Goal: Transaction & Acquisition: Purchase product/service

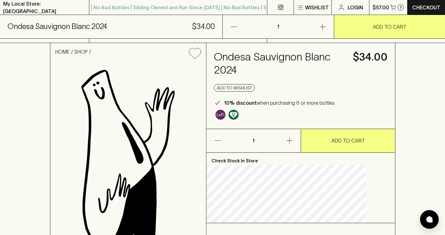
scroll to position [164, 0]
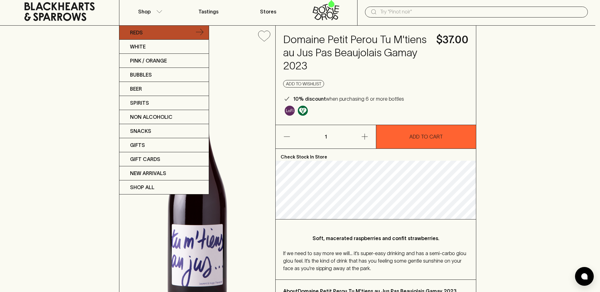
click at [151, 33] on link "Reds" at bounding box center [163, 33] width 89 height 14
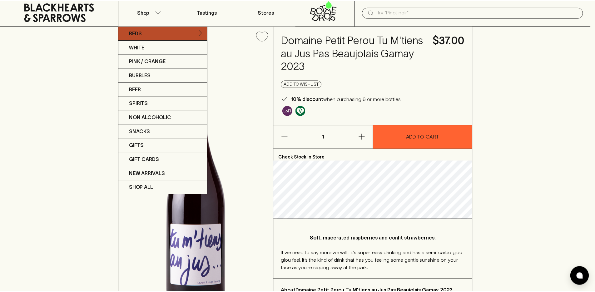
scroll to position [15, 0]
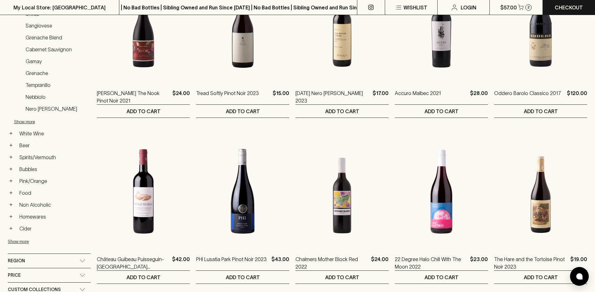
scroll to position [337, 0]
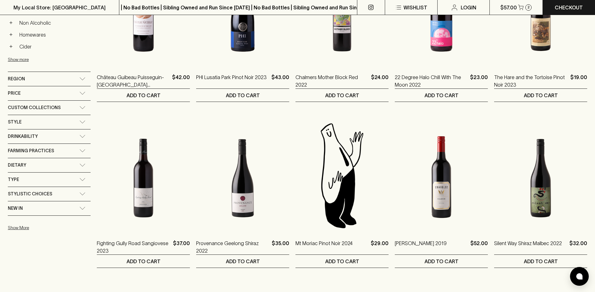
click at [46, 182] on div "Type" at bounding box center [44, 179] width 72 height 8
click at [17, 195] on label "Lo-Fi" at bounding box center [19, 193] width 22 height 7
click at [14, 195] on input "Lo-Fi" at bounding box center [11, 193] width 6 height 6
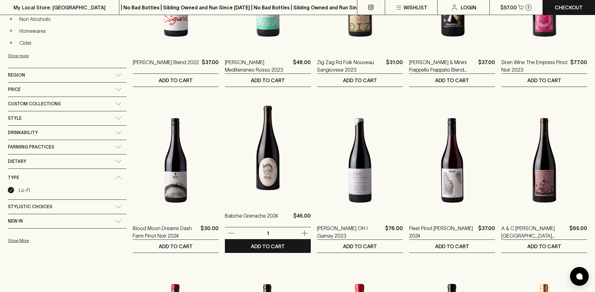
scroll to position [585, 0]
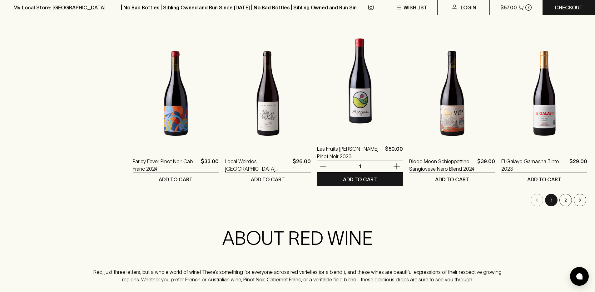
click at [358, 105] on img at bounding box center [360, 80] width 86 height 109
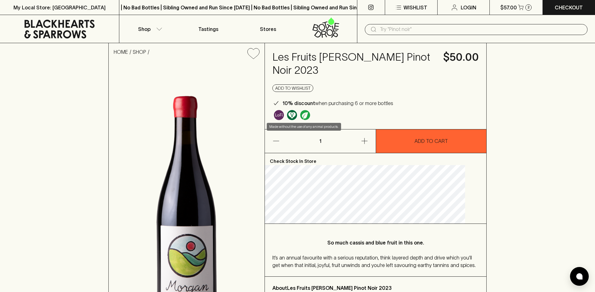
click at [297, 114] on img "Made without the use of any animal products." at bounding box center [292, 115] width 10 height 10
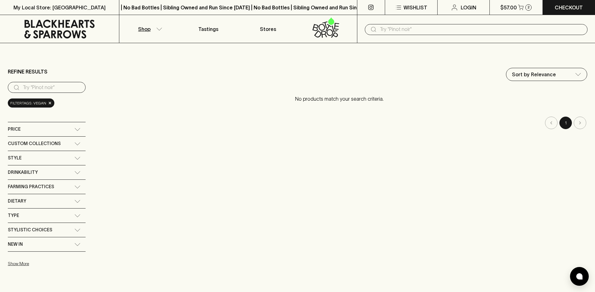
click at [111, 125] on nav "1" at bounding box center [339, 122] width 495 height 12
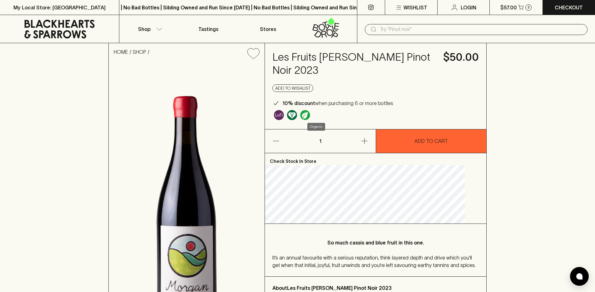
click at [310, 113] on img "Organic" at bounding box center [305, 115] width 10 height 10
click at [79, 35] on icon at bounding box center [59, 29] width 70 height 19
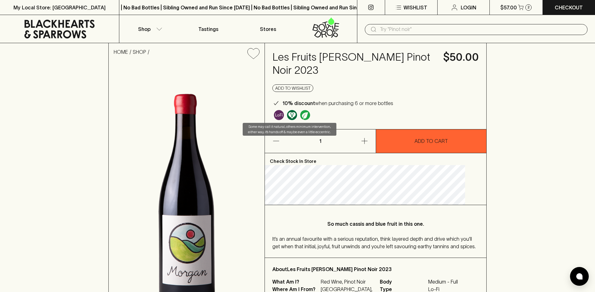
click at [284, 117] on img "Some may call it natural, others minimum intervention, either way, it’s hands o…" at bounding box center [279, 115] width 10 height 10
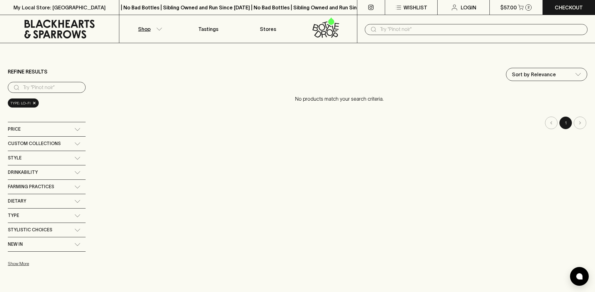
click at [50, 20] on icon at bounding box center [60, 29] width 110 height 19
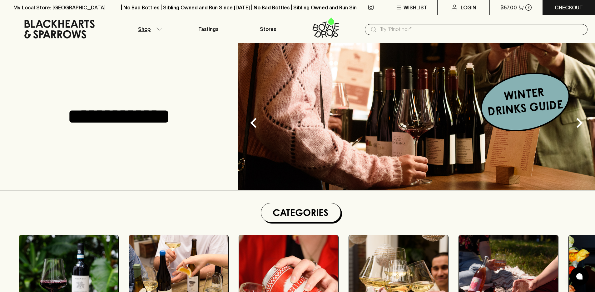
click at [165, 29] on button "Shop" at bounding box center [148, 29] width 59 height 28
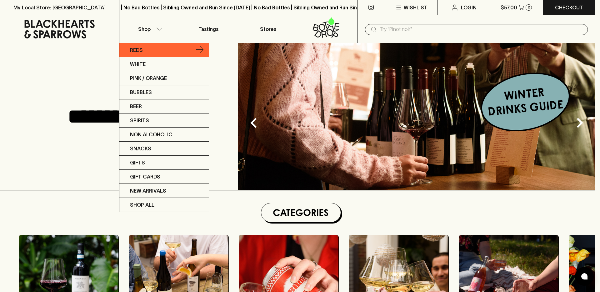
click at [146, 45] on link "Reds" at bounding box center [163, 50] width 89 height 14
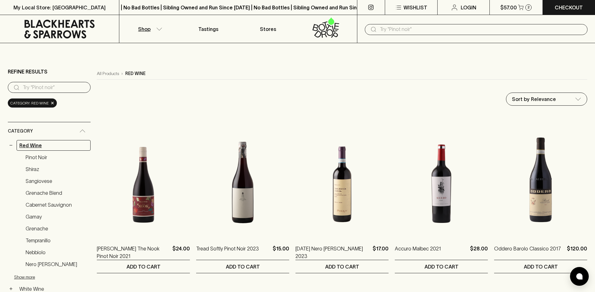
scroll to position [201, 0]
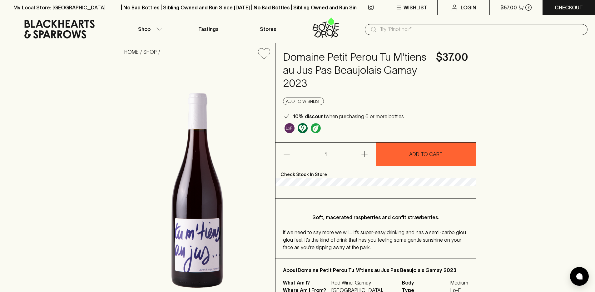
click at [516, 167] on div "HOME SHOP Domaine Petit Perou Tu M'tiens au Jus Pas Beaujolais Gamay 2023 $37.0…" at bounding box center [297, 179] width 595 height 273
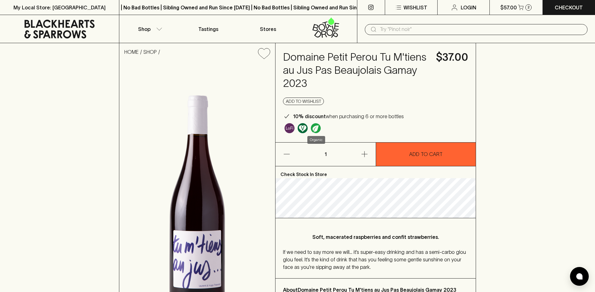
click at [313, 131] on img "Organic" at bounding box center [316, 128] width 10 height 10
click at [315, 129] on img "Organic" at bounding box center [316, 128] width 10 height 10
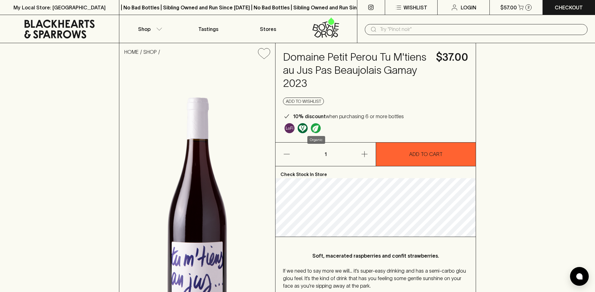
click at [317, 128] on img "Organic" at bounding box center [316, 128] width 10 height 10
click at [314, 57] on h4 "Domaine Petit Perou Tu M'tiens au Jus Pas Beaujolais Gamay 2023" at bounding box center [356, 70] width 146 height 39
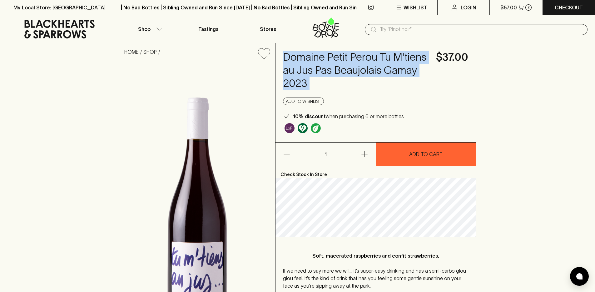
click at [314, 57] on h4 "Domaine Petit Perou Tu M'tiens au Jus Pas Beaujolais Gamay 2023" at bounding box center [356, 70] width 146 height 39
click at [145, 25] on p "Shop" at bounding box center [144, 28] width 12 height 7
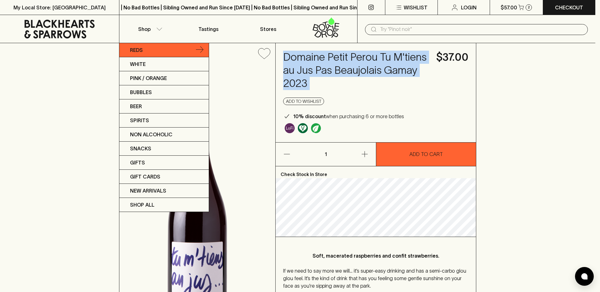
click at [143, 51] on p "Reds" at bounding box center [136, 49] width 13 height 7
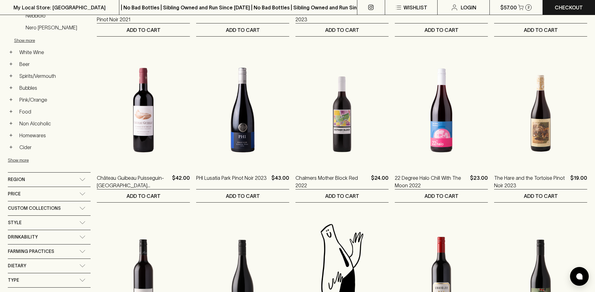
scroll to position [273, 0]
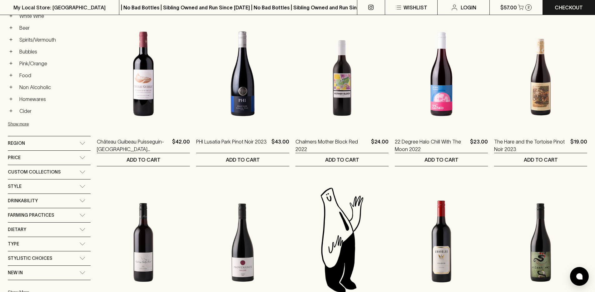
click at [65, 219] on div "Farming Practices" at bounding box center [49, 215] width 83 height 14
click at [20, 232] on p "Organic" at bounding box center [28, 228] width 18 height 7
click at [14, 232] on input "Organic" at bounding box center [11, 229] width 6 height 6
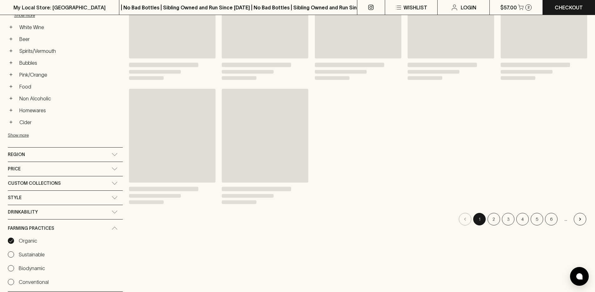
scroll to position [284, 0]
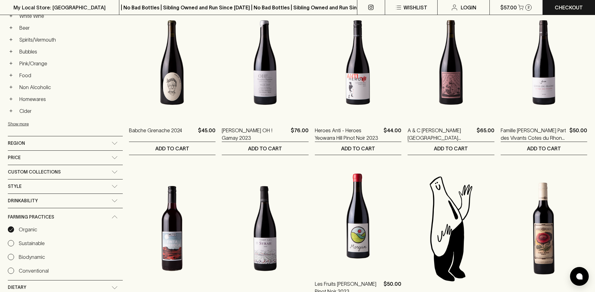
click at [375, 218] on img at bounding box center [358, 215] width 86 height 109
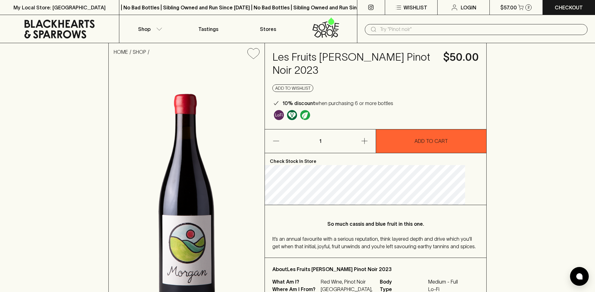
click at [470, 116] on div "Les Fruits Morgan Pinot Noir 2023 $50.00 Add to wishlist 10% discount when purc…" at bounding box center [375, 86] width 221 height 86
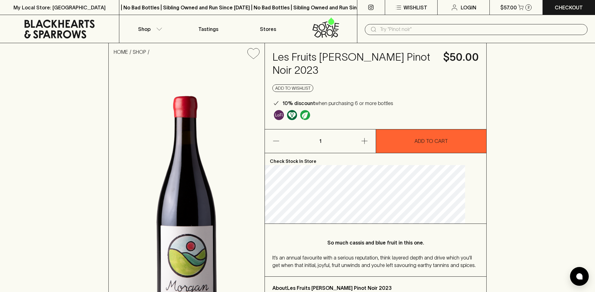
click at [310, 118] on img "Organic" at bounding box center [305, 115] width 10 height 10
click at [297, 117] on img "Made without the use of any animal products." at bounding box center [292, 115] width 10 height 10
click at [284, 115] on img "Some may call it natural, others minimum intervention, either way, it’s hands o…" at bounding box center [279, 115] width 10 height 10
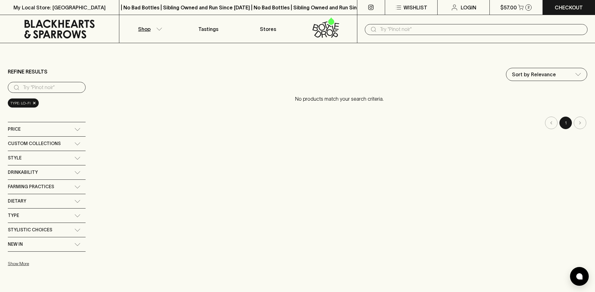
click at [47, 184] on span "Farming Practices" at bounding box center [31, 187] width 46 height 8
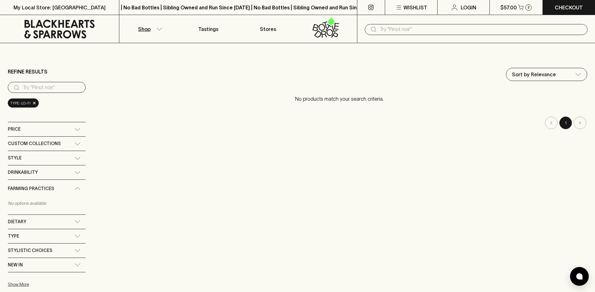
click at [46, 185] on span "Farming Practices" at bounding box center [31, 189] width 46 height 8
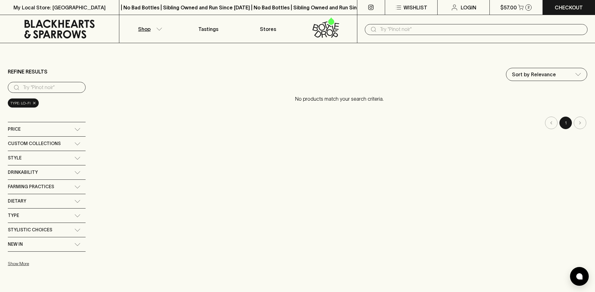
click at [34, 101] on span "×" at bounding box center [34, 103] width 4 height 7
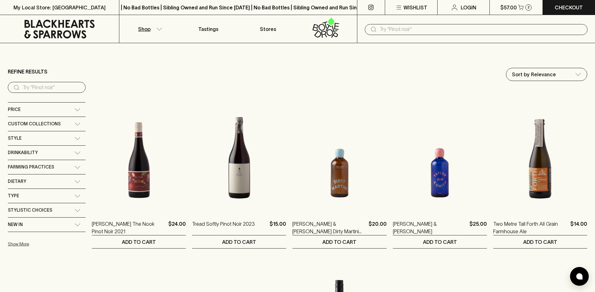
click at [70, 180] on div "Dietary" at bounding box center [41, 181] width 67 height 8
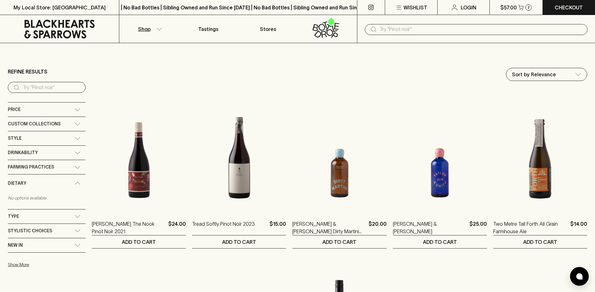
click at [70, 165] on div "Farming Practices" at bounding box center [41, 167] width 67 height 8
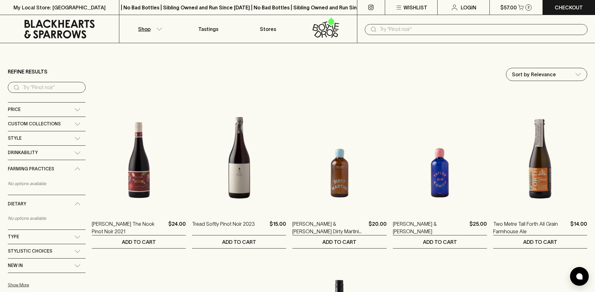
click at [69, 153] on div "Drinkability" at bounding box center [41, 153] width 67 height 8
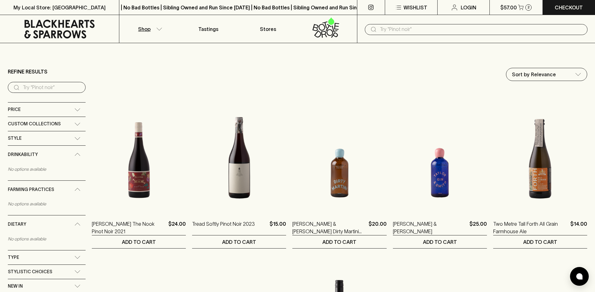
click at [69, 153] on div "Drinkability" at bounding box center [41, 155] width 67 height 8
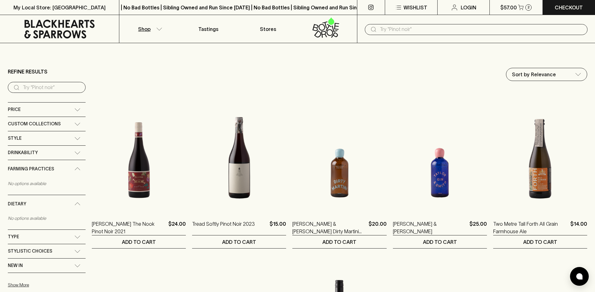
click at [59, 25] on icon at bounding box center [59, 29] width 70 height 19
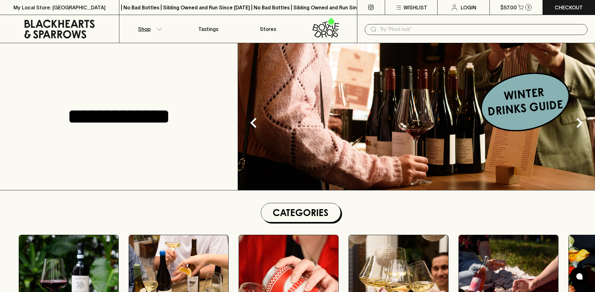
click at [144, 28] on p "Shop" at bounding box center [144, 28] width 12 height 7
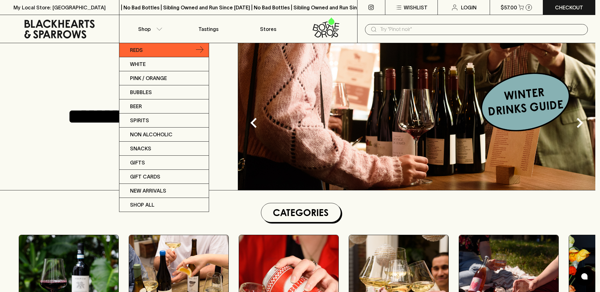
click at [140, 53] on p "Reds" at bounding box center [136, 49] width 13 height 7
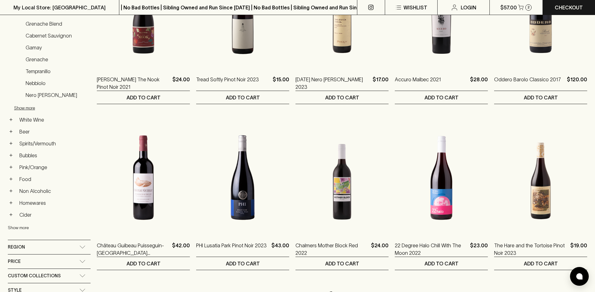
scroll to position [198, 0]
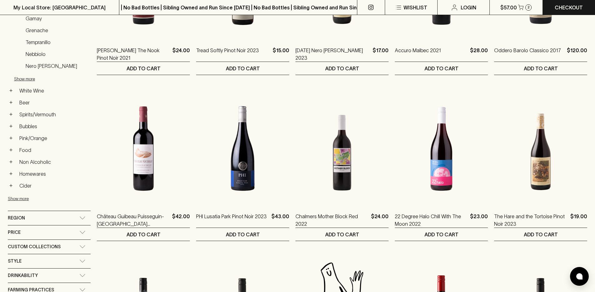
click at [48, 218] on div "Region" at bounding box center [44, 218] width 72 height 8
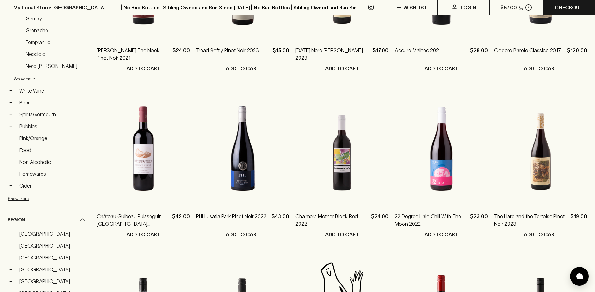
click at [48, 218] on div "Region" at bounding box center [44, 220] width 72 height 8
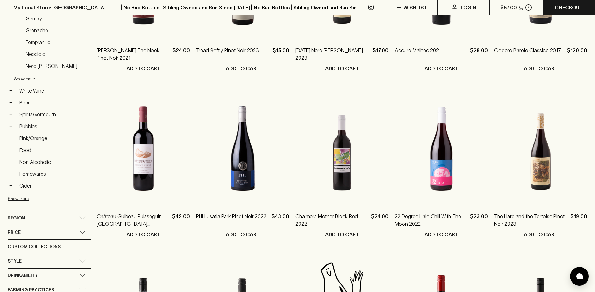
scroll to position [262, 0]
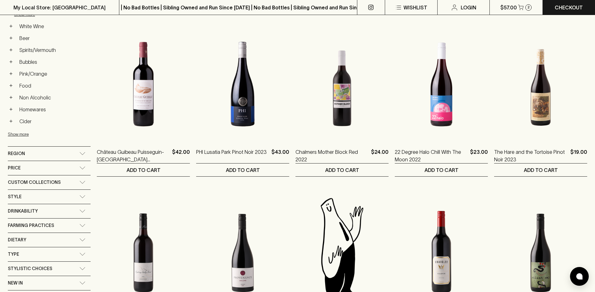
click at [62, 193] on div "Style" at bounding box center [44, 197] width 72 height 8
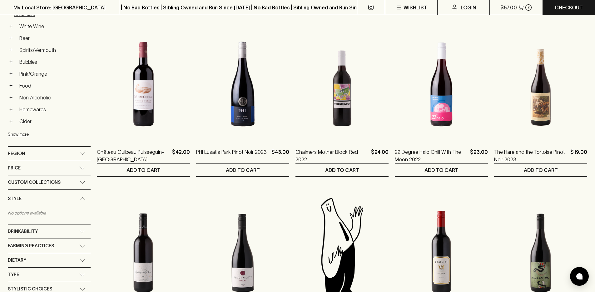
click at [61, 228] on div "Drinkability" at bounding box center [44, 231] width 72 height 8
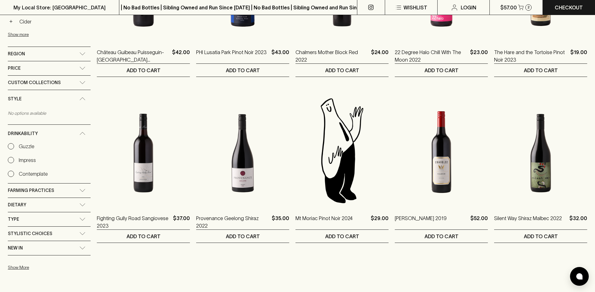
scroll to position [394, 0]
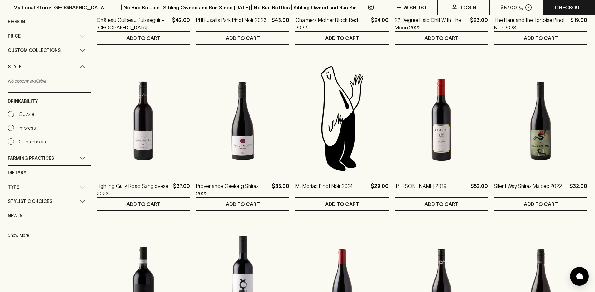
click at [61, 159] on div "Farming Practices" at bounding box center [44, 158] width 72 height 8
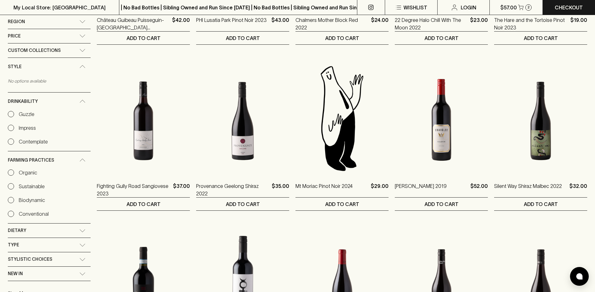
scroll to position [472, 0]
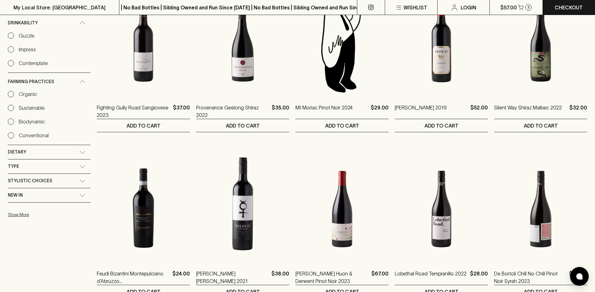
click at [64, 155] on div "Dietary" at bounding box center [44, 152] width 72 height 8
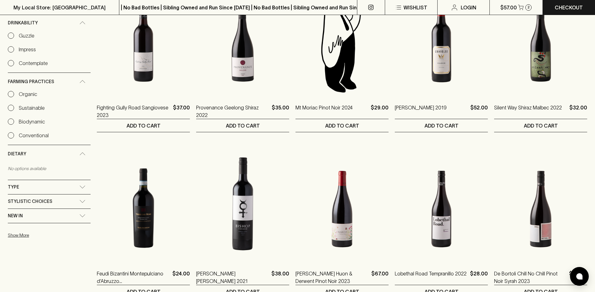
click at [12, 95] on input "Organic" at bounding box center [11, 94] width 6 height 6
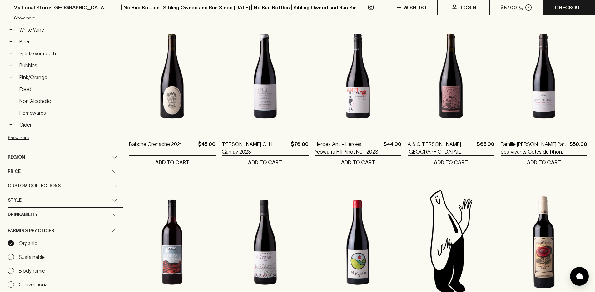
scroll to position [374, 0]
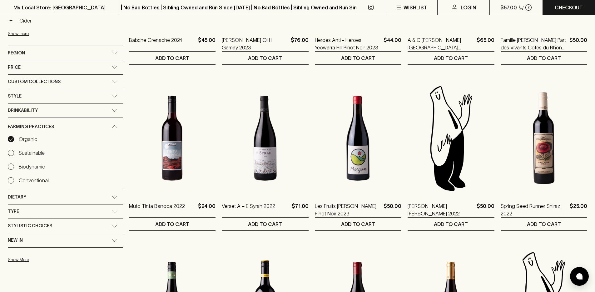
click at [17, 154] on label "Sustainable" at bounding box center [26, 152] width 37 height 7
click at [14, 154] on input "Sustainable" at bounding box center [11, 153] width 6 height 6
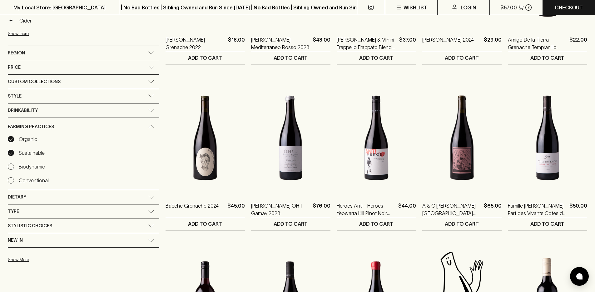
click at [10, 135] on label "Organic" at bounding box center [22, 138] width 29 height 7
click at [10, 136] on input "Organic" at bounding box center [11, 139] width 6 height 6
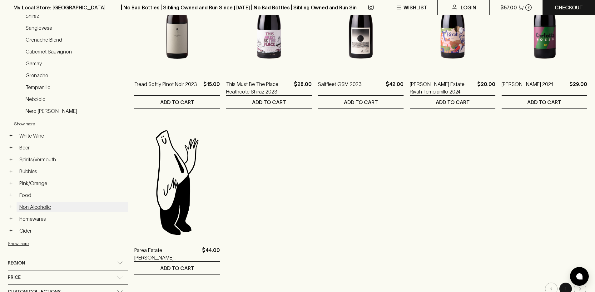
scroll to position [237, 0]
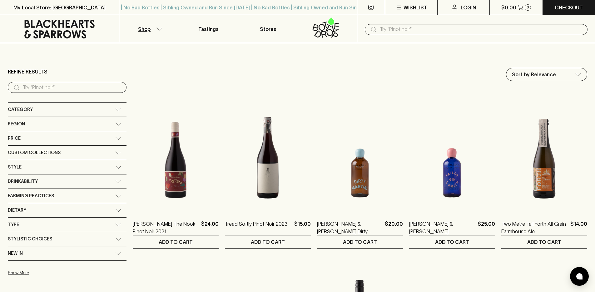
click at [59, 197] on div "Farming Practices" at bounding box center [61, 196] width 107 height 8
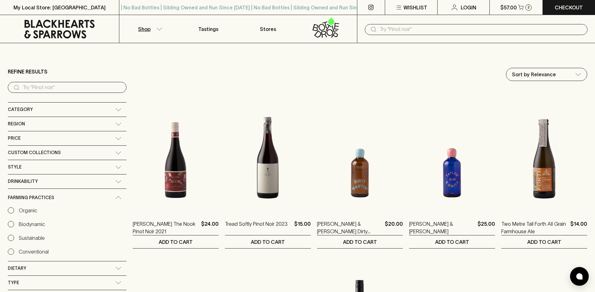
click at [12, 208] on input "Organic" at bounding box center [11, 210] width 6 height 6
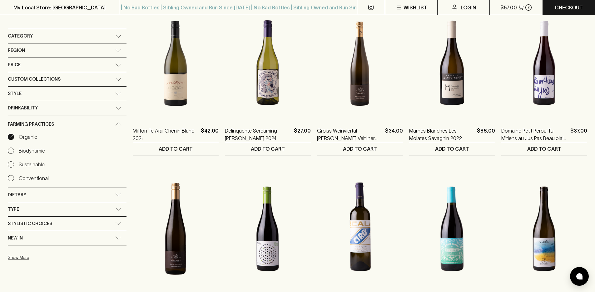
scroll to position [115, 0]
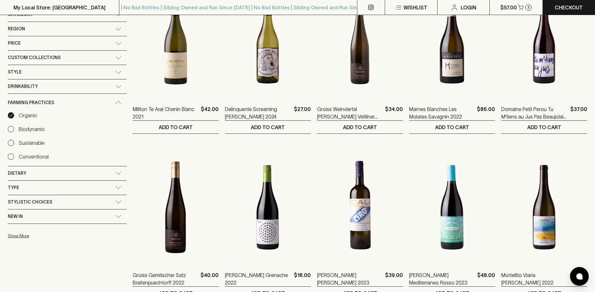
click at [13, 117] on input "Organic" at bounding box center [11, 115] width 6 height 6
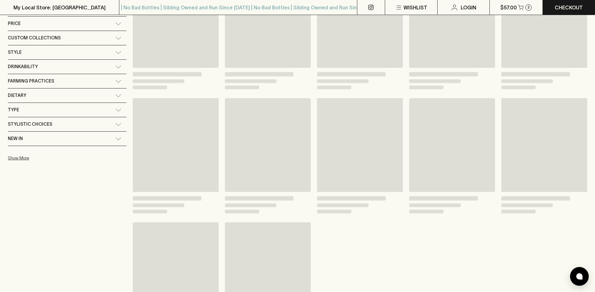
scroll to position [95, 0]
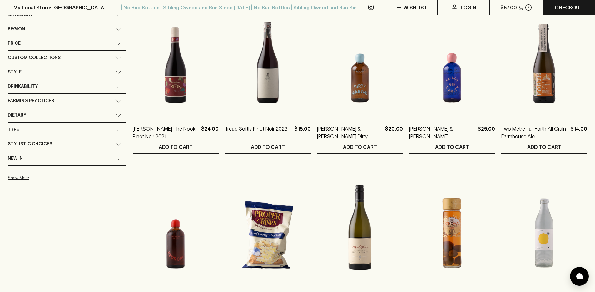
click at [38, 86] on div "Drinkability" at bounding box center [61, 86] width 107 height 8
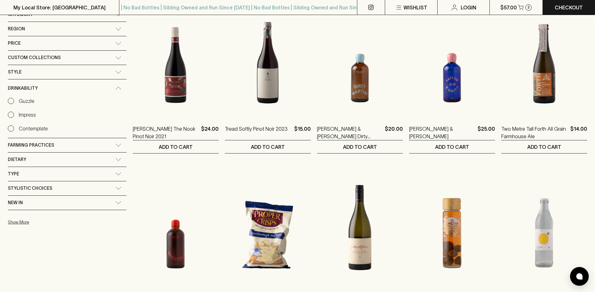
click at [45, 160] on div "Dietary" at bounding box center [61, 160] width 107 height 8
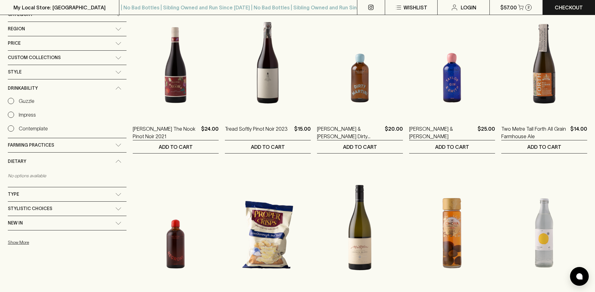
click at [46, 160] on div "Dietary" at bounding box center [61, 161] width 107 height 8
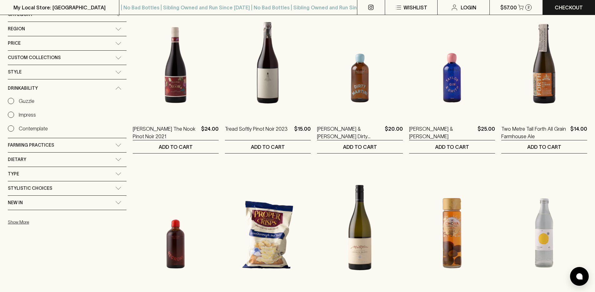
click at [53, 156] on div "Dietary" at bounding box center [61, 160] width 107 height 8
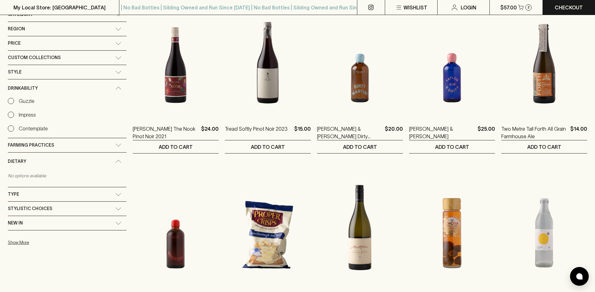
click at [53, 156] on div "Dietary" at bounding box center [67, 161] width 119 height 18
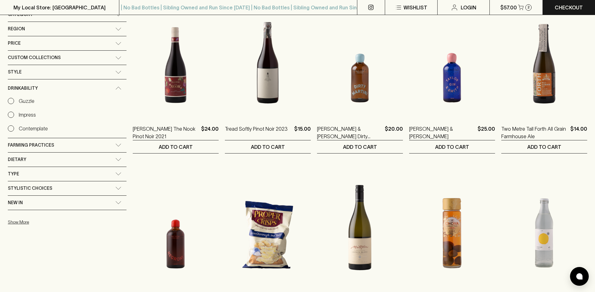
click at [68, 146] on div "Farming Practices" at bounding box center [61, 145] width 107 height 8
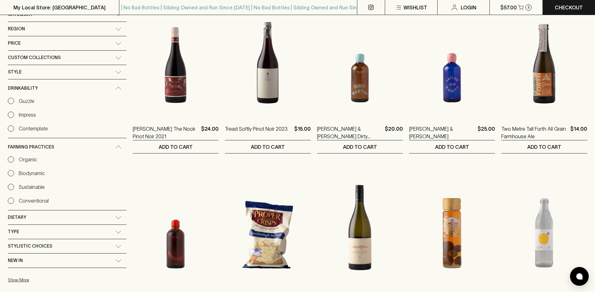
click at [10, 159] on input "Organic" at bounding box center [11, 159] width 6 height 6
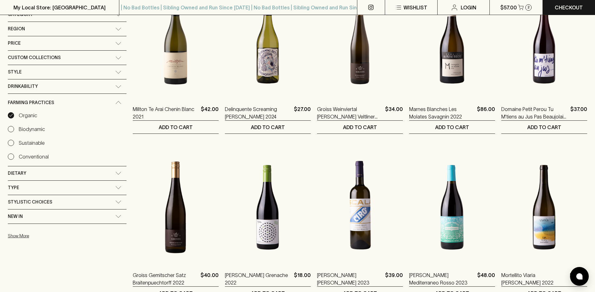
click at [11, 127] on input "Biodynamic" at bounding box center [11, 129] width 6 height 6
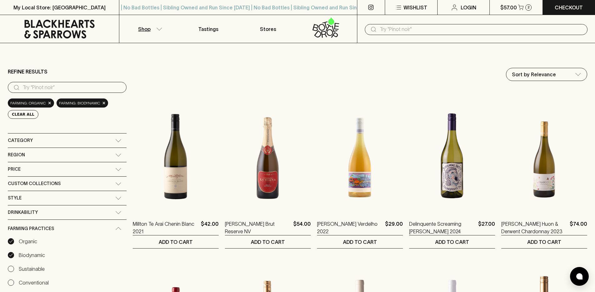
scroll to position [8, 0]
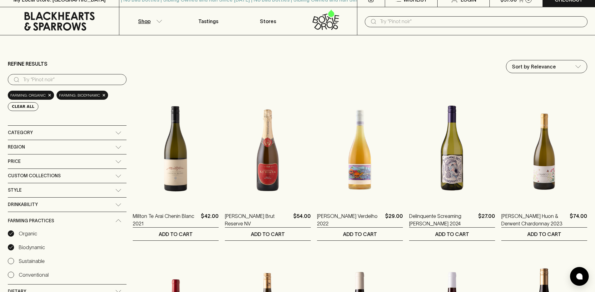
click at [13, 232] on input "Organic" at bounding box center [11, 233] width 6 height 6
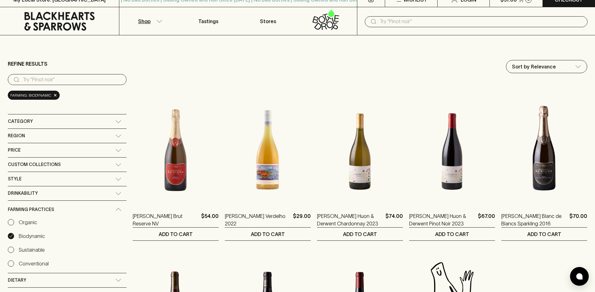
click at [12, 220] on input "Organic" at bounding box center [11, 222] width 6 height 6
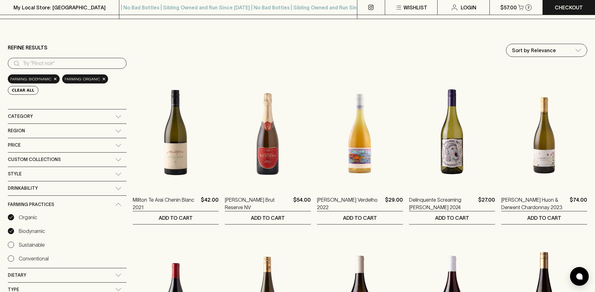
scroll to position [124, 0]
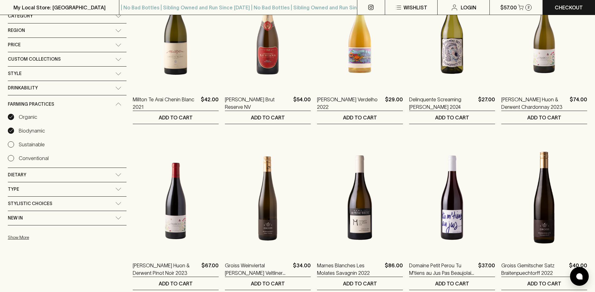
click at [53, 172] on div "Dietary" at bounding box center [61, 175] width 107 height 8
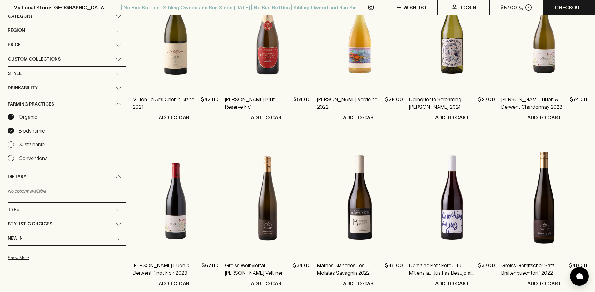
click at [53, 173] on div "Dietary" at bounding box center [61, 177] width 107 height 8
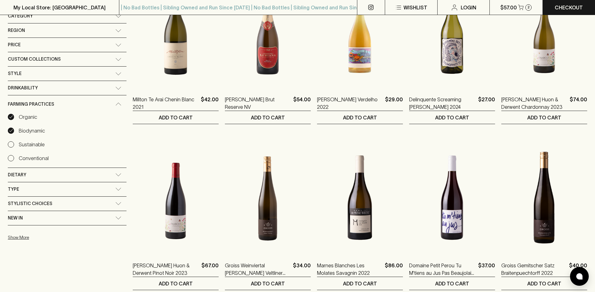
click at [52, 190] on div "Type" at bounding box center [61, 189] width 107 height 8
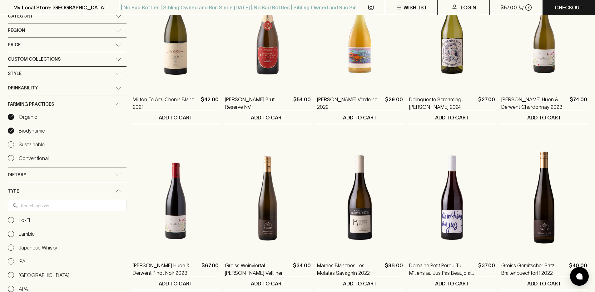
click at [11, 221] on input "Lo-Fi" at bounding box center [11, 220] width 6 height 6
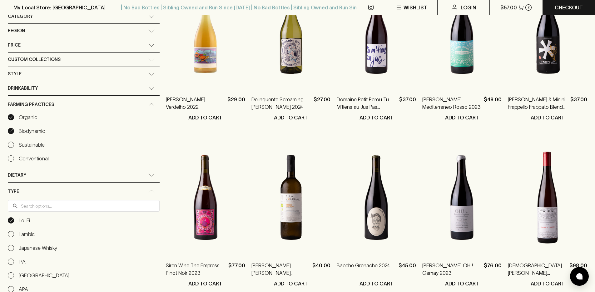
click at [11, 129] on input "Biodynamic" at bounding box center [11, 131] width 6 height 6
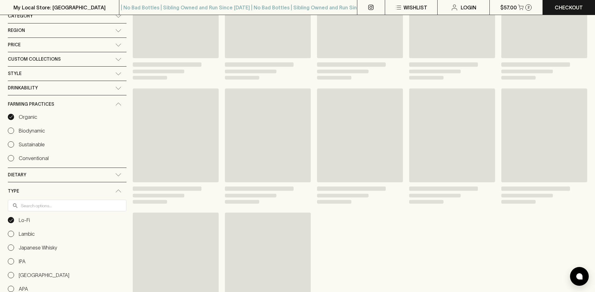
click at [11, 117] on input "Organic" at bounding box center [11, 117] width 6 height 6
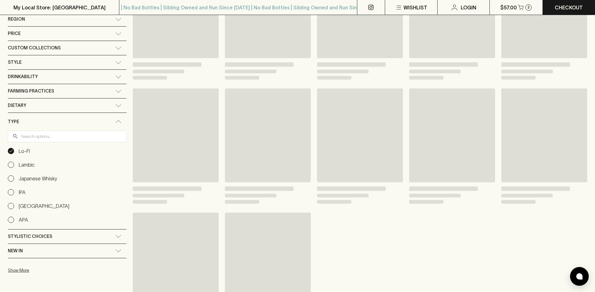
scroll to position [113, 0]
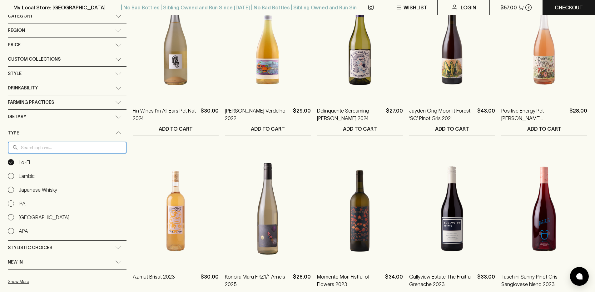
click at [60, 149] on input "text" at bounding box center [74, 148] width 106 height 12
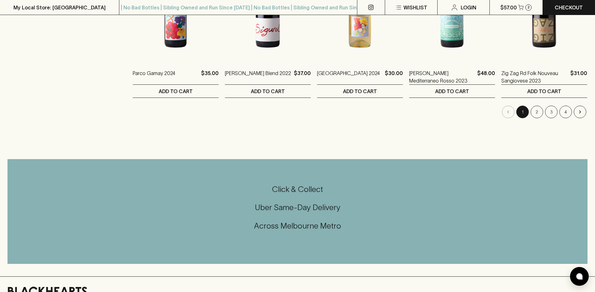
scroll to position [505, 0]
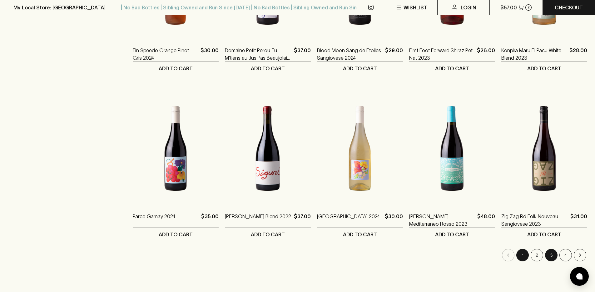
click at [552, 256] on button "3" at bounding box center [551, 255] width 12 height 12
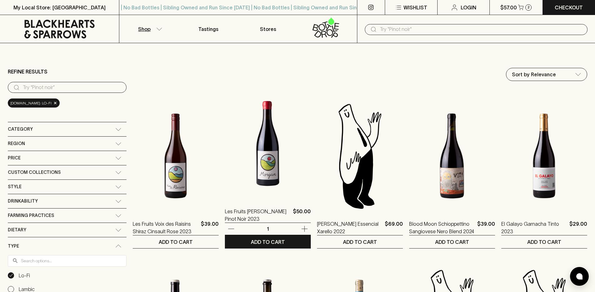
click at [256, 162] on img at bounding box center [268, 143] width 86 height 109
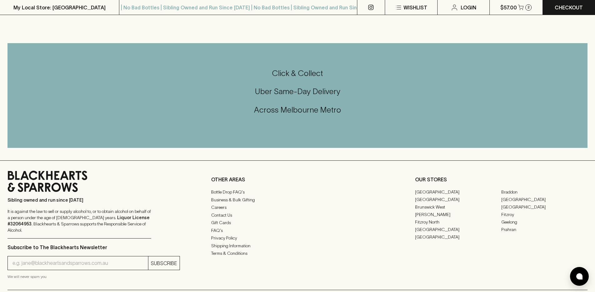
scroll to position [680, 0]
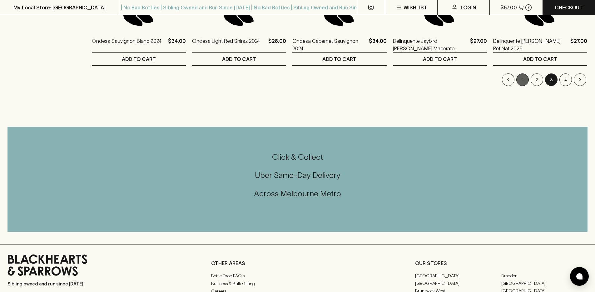
click at [520, 78] on button "1" at bounding box center [522, 79] width 12 height 12
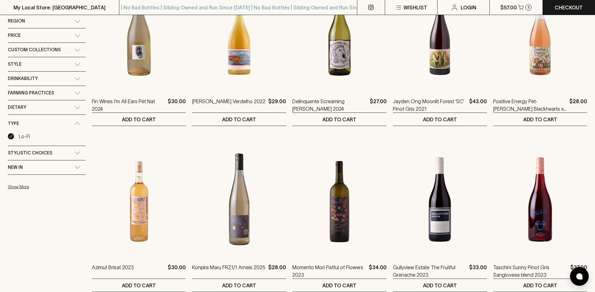
scroll to position [119, 0]
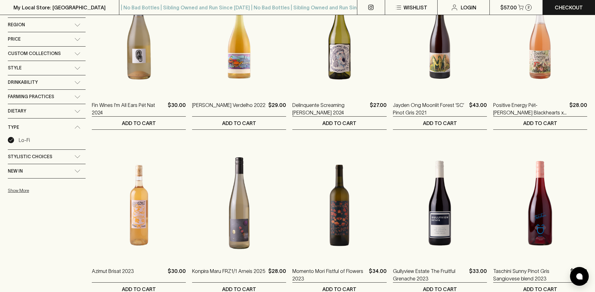
click at [63, 84] on div "Drinkability" at bounding box center [41, 82] width 67 height 8
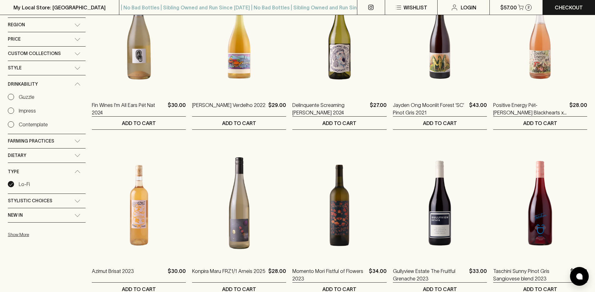
click at [74, 139] on icon at bounding box center [77, 140] width 6 height 3
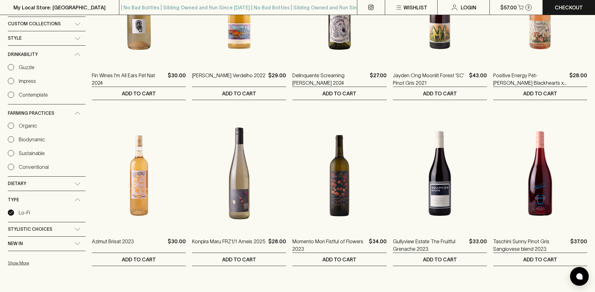
scroll to position [152, 0]
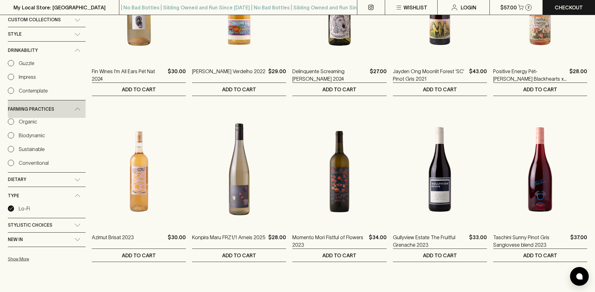
click at [76, 195] on icon at bounding box center [77, 195] width 6 height 3
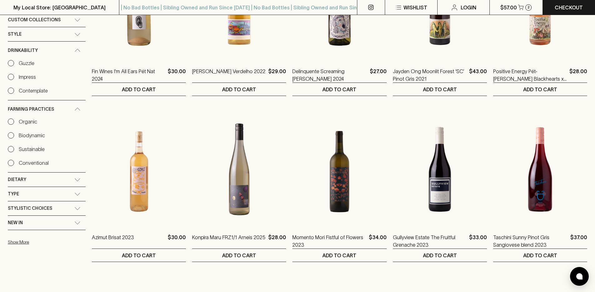
click at [72, 180] on div "Dietary" at bounding box center [41, 179] width 67 height 8
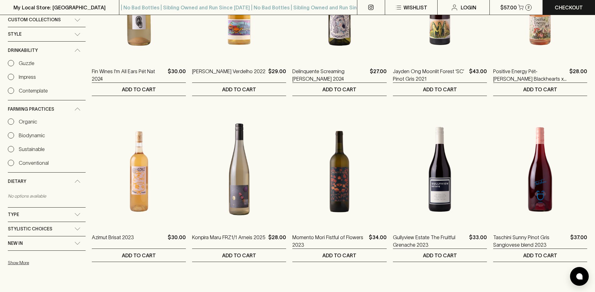
click at [72, 180] on div "Dietary" at bounding box center [41, 181] width 67 height 8
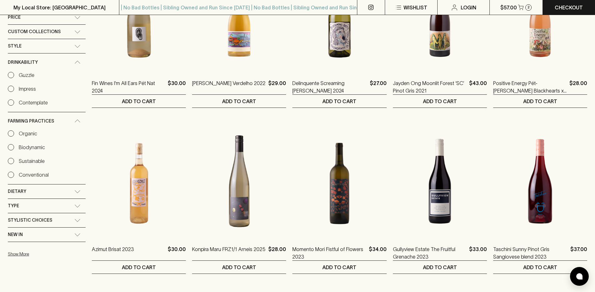
scroll to position [111, 0]
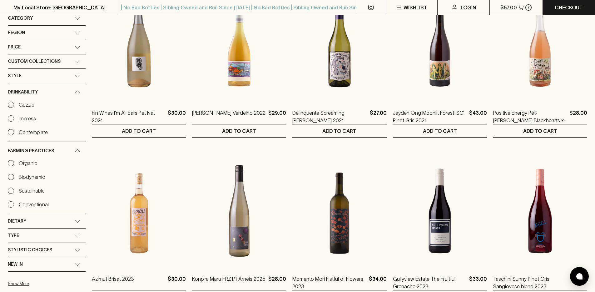
click at [69, 60] on div "Custom Collections" at bounding box center [41, 61] width 67 height 8
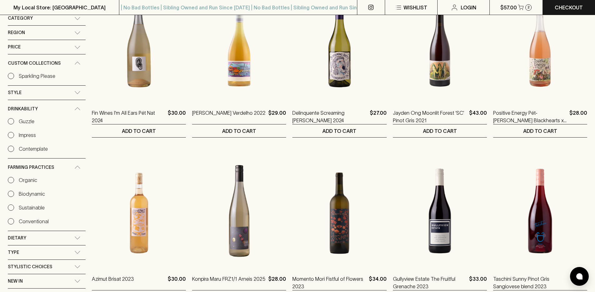
click at [70, 64] on div "Custom Collections" at bounding box center [41, 63] width 67 height 8
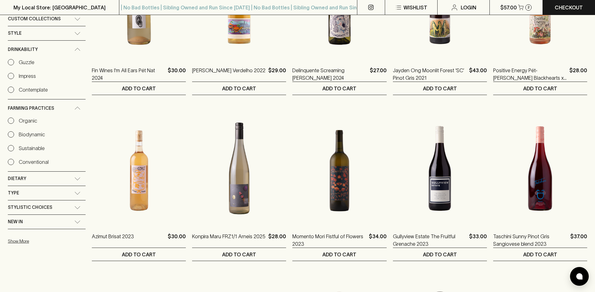
scroll to position [185, 0]
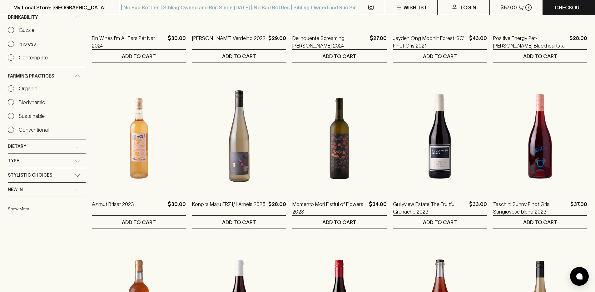
click at [74, 162] on div "Type" at bounding box center [41, 161] width 67 height 8
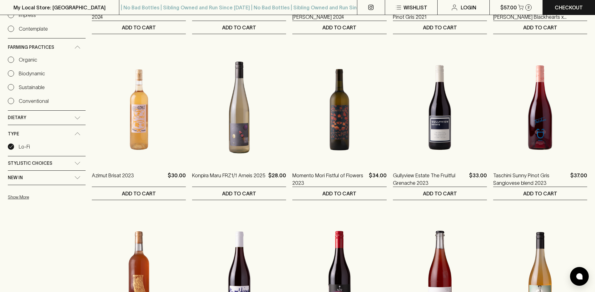
click at [12, 148] on input "Lo-Fi" at bounding box center [11, 146] width 6 height 6
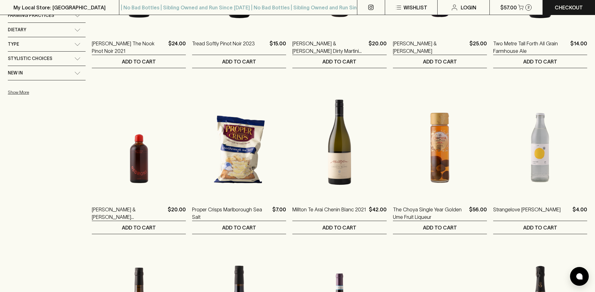
scroll to position [52, 0]
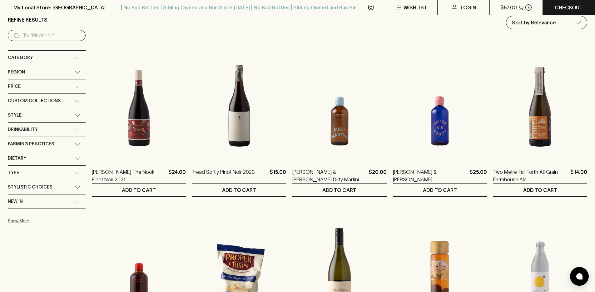
click at [63, 173] on div "Type" at bounding box center [41, 173] width 67 height 8
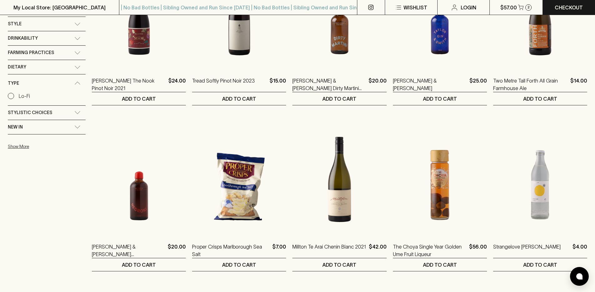
scroll to position [94, 0]
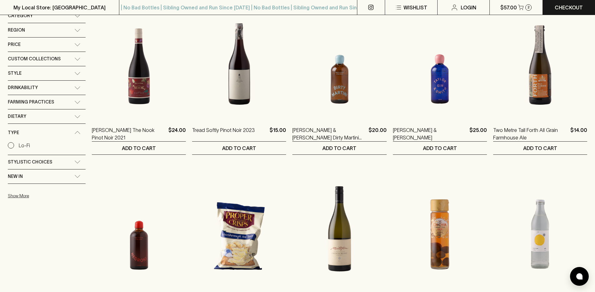
click at [33, 142] on div "Lo-Fi" at bounding box center [47, 144] width 78 height 7
click at [18, 146] on label "Lo-Fi" at bounding box center [19, 144] width 22 height 7
click at [14, 146] on input "Lo-Fi" at bounding box center [11, 145] width 6 height 6
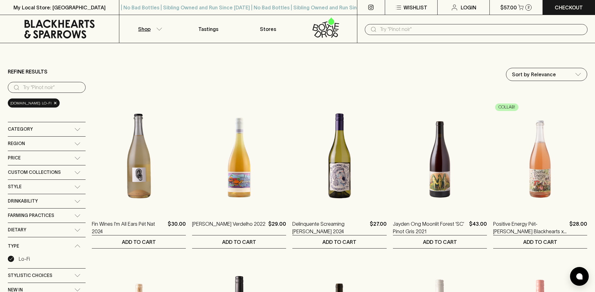
click at [433, 32] on input "text" at bounding box center [481, 29] width 203 height 10
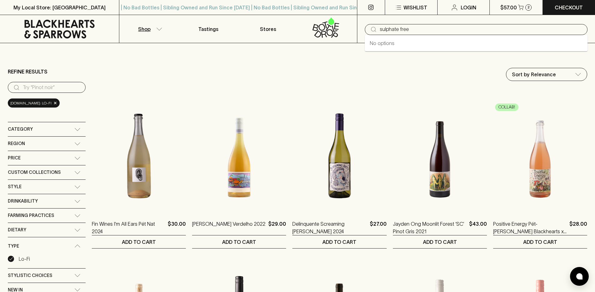
type input "sulphate free"
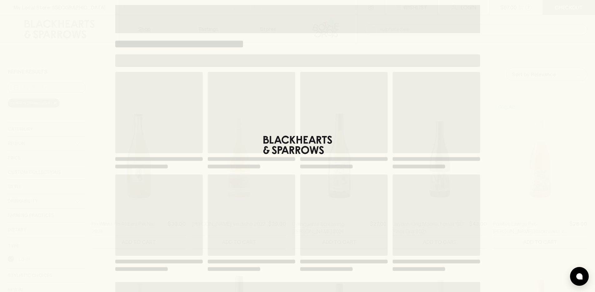
type input "sulphate free"
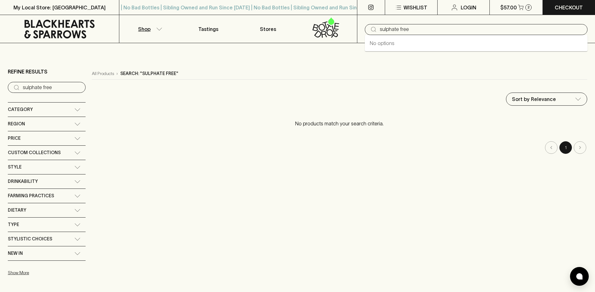
click at [417, 27] on input "sulphate free" at bounding box center [481, 29] width 203 height 10
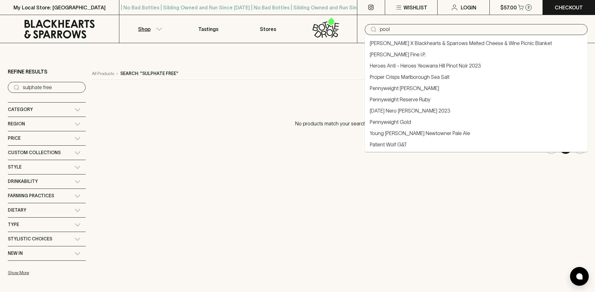
type input "pool"
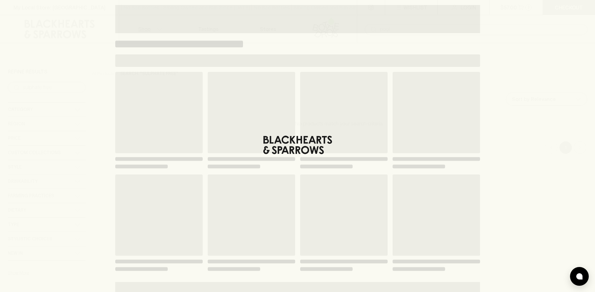
type input "pool"
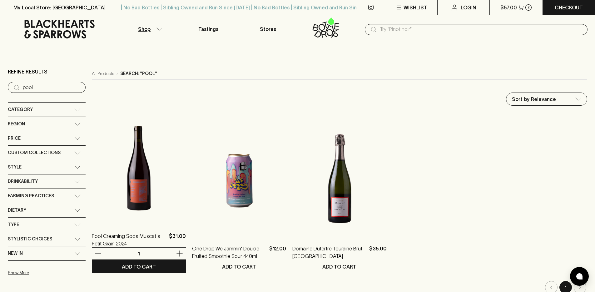
click at [159, 177] on img at bounding box center [139, 167] width 94 height 109
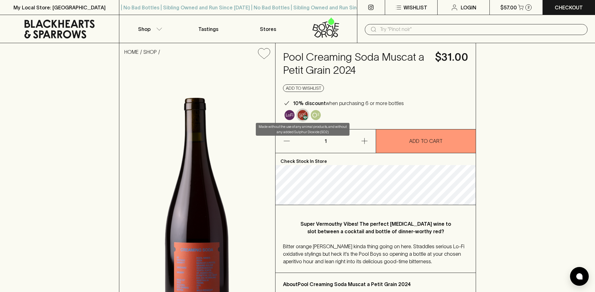
click at [300, 116] on img "Made without the use of any animal products, and without any added Sulphur Diox…" at bounding box center [303, 115] width 10 height 10
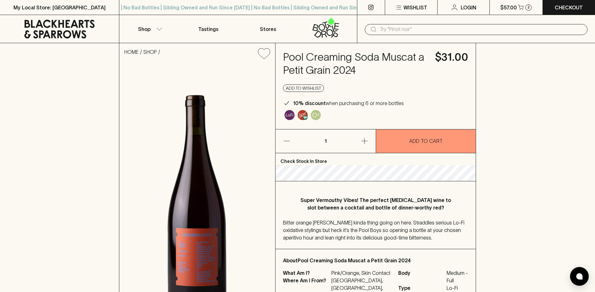
click at [343, 56] on h4 "Pool Creaming Soda Muscat a Petit Grain 2024" at bounding box center [355, 64] width 145 height 26
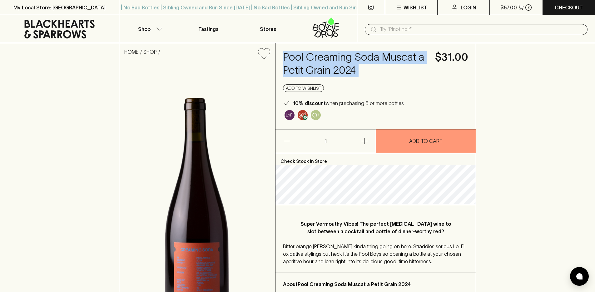
click at [343, 56] on h4 "Pool Creaming Soda Muscat a Petit Grain 2024" at bounding box center [355, 64] width 145 height 26
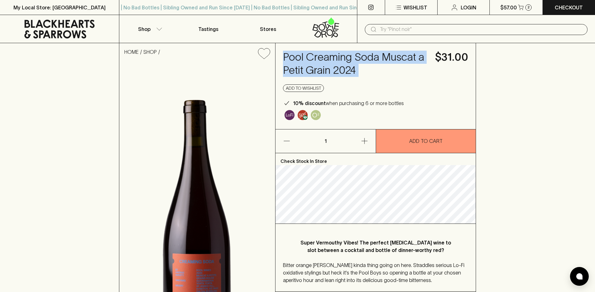
copy h4 "Pool Creaming Soda Muscat a Petit Grain 2024"
click at [335, 60] on h4 "Pool Creaming Soda Muscat a Petit Grain 2024" at bounding box center [355, 64] width 145 height 26
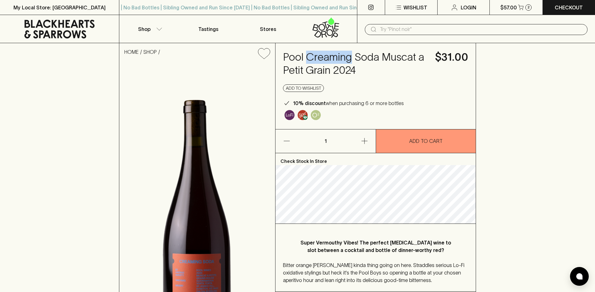
click at [335, 60] on h4 "Pool Creaming Soda Muscat a Petit Grain 2024" at bounding box center [355, 64] width 145 height 26
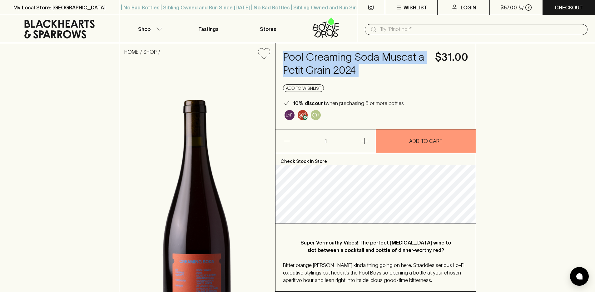
click at [335, 60] on h4 "Pool Creaming Soda Muscat a Petit Grain 2024" at bounding box center [355, 64] width 145 height 26
copy h4 "Pool Creaming Soda Muscat a Petit Grain 2024"
click at [395, 35] on div "​" at bounding box center [476, 29] width 223 height 11
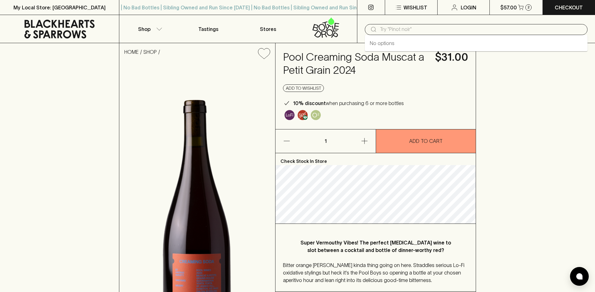
click at [394, 30] on input "text" at bounding box center [481, 29] width 203 height 10
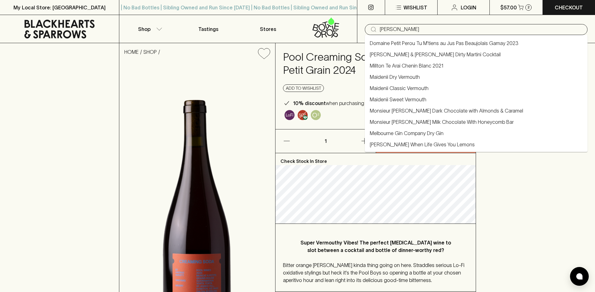
type input "mercer"
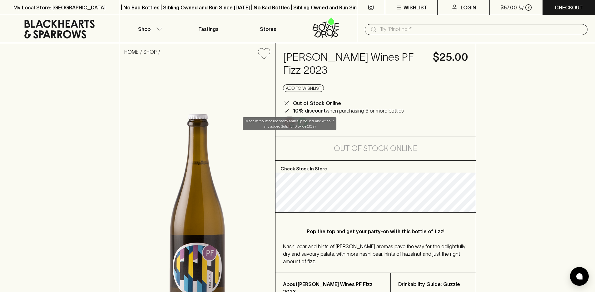
click at [291, 117] on img "Made without the use of any animal products, and without any added Sulphur Diox…" at bounding box center [289, 122] width 10 height 10
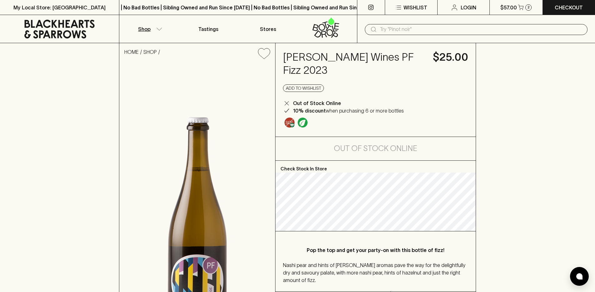
click at [146, 29] on p "Shop" at bounding box center [144, 28] width 12 height 7
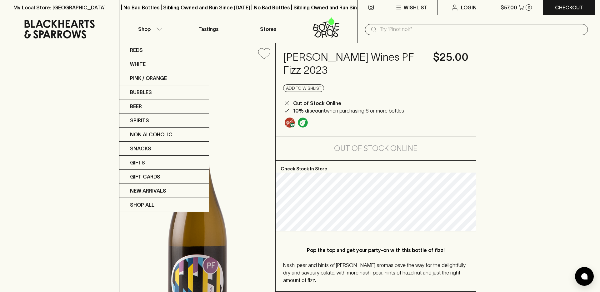
click at [81, 29] on div at bounding box center [300, 146] width 600 height 292
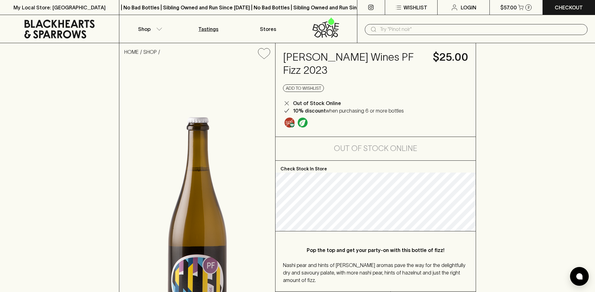
click at [190, 30] on link "Tastings" at bounding box center [208, 29] width 59 height 28
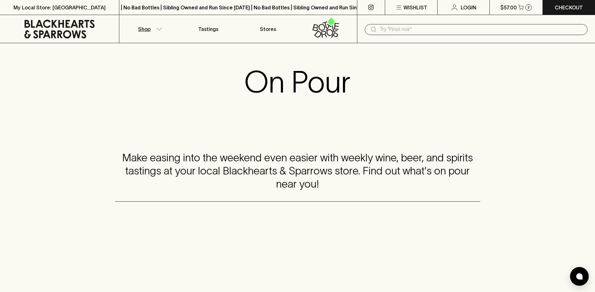
click at [138, 22] on button "Shop" at bounding box center [148, 29] width 59 height 28
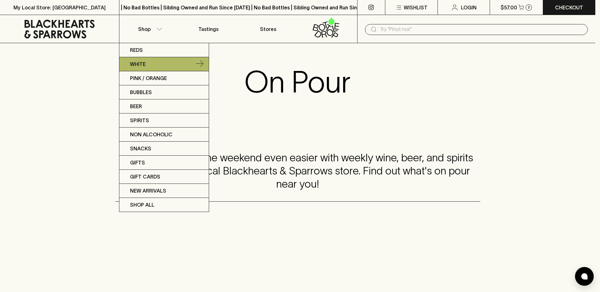
click at [141, 60] on p "White" at bounding box center [138, 63] width 16 height 7
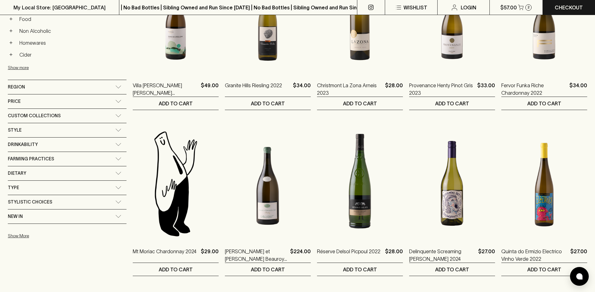
scroll to position [361, 0]
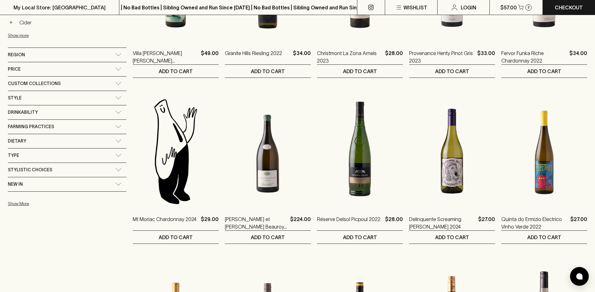
click at [61, 153] on div "Type" at bounding box center [61, 155] width 107 height 8
click at [13, 170] on input "Lo-Fi" at bounding box center [11, 169] width 6 height 6
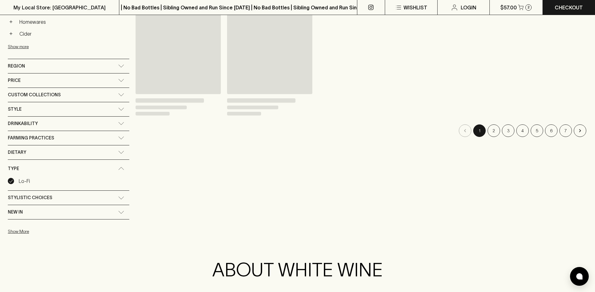
scroll to position [372, 0]
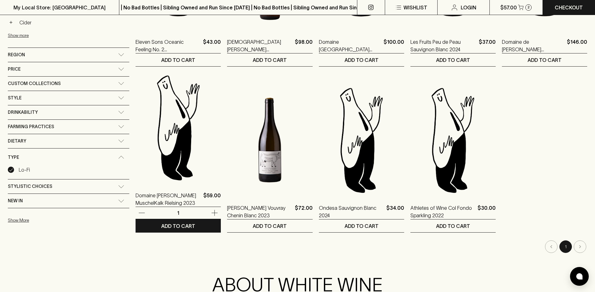
click at [185, 157] on img at bounding box center [178, 127] width 85 height 109
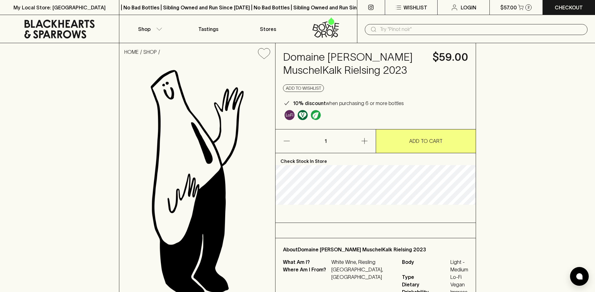
click at [334, 58] on h4 "Domaine [PERSON_NAME] MuschelKalk Rielsing 2023" at bounding box center [354, 64] width 142 height 26
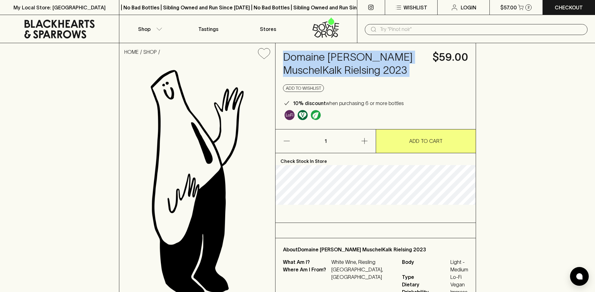
click at [334, 58] on h4 "Domaine [PERSON_NAME] MuschelKalk Rielsing 2023" at bounding box center [354, 64] width 142 height 26
copy h4 "Domaine [PERSON_NAME] MuschelKalk Rielsing 2023"
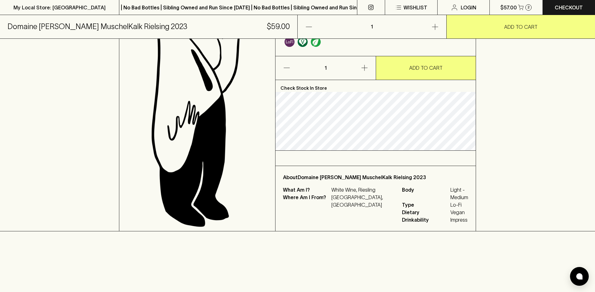
scroll to position [9, 0]
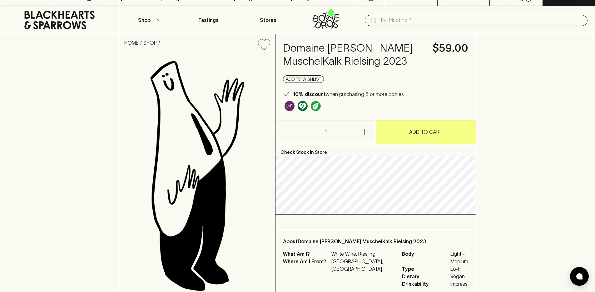
click at [316, 106] on img "Organic" at bounding box center [316, 106] width 10 height 10
click at [88, 27] on icon at bounding box center [60, 20] width 110 height 19
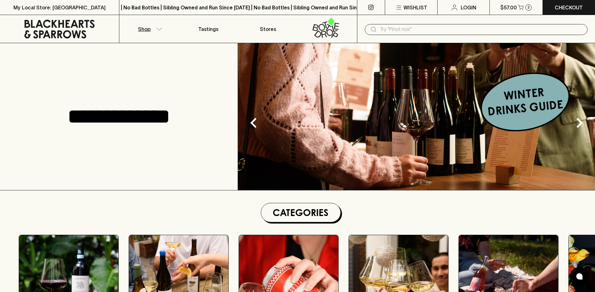
click at [149, 30] on p "Shop" at bounding box center [144, 28] width 12 height 7
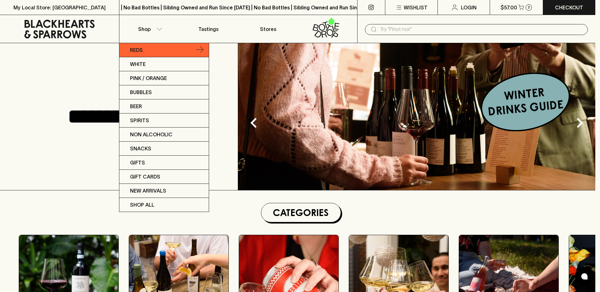
click at [150, 48] on link "Reds" at bounding box center [163, 50] width 89 height 14
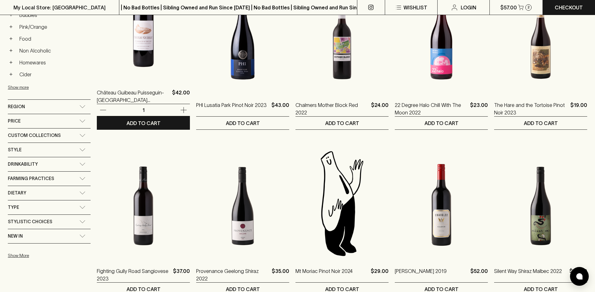
scroll to position [341, 0]
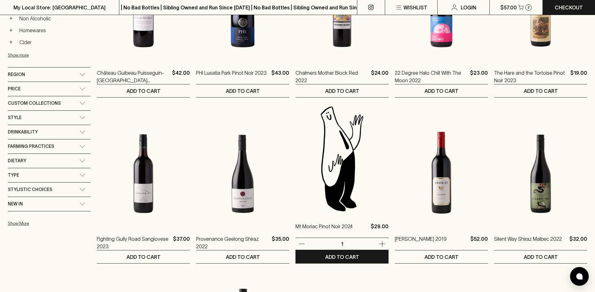
click at [352, 189] on img at bounding box center [341, 158] width 93 height 109
